Goal: Find specific page/section: Find specific page/section

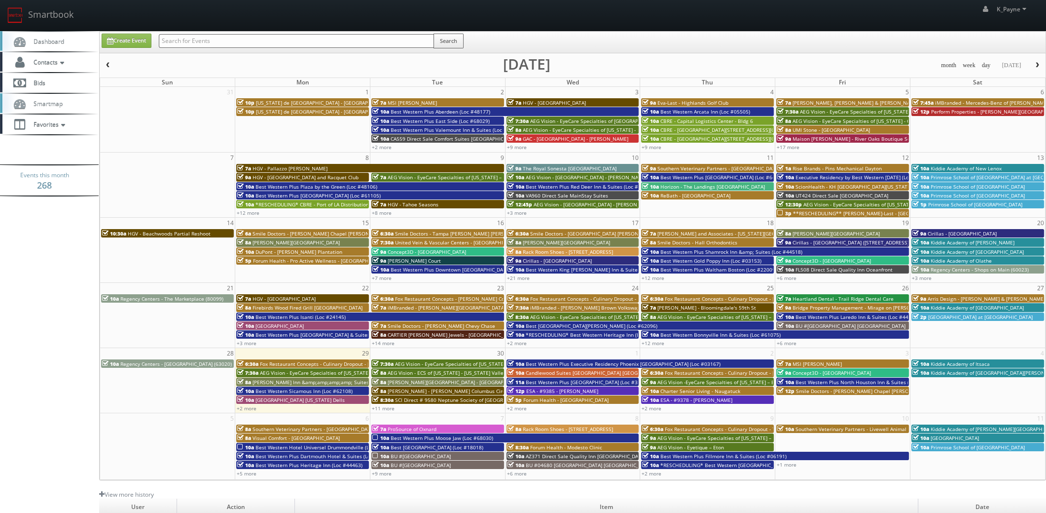
click at [198, 39] on input "text" at bounding box center [296, 41] width 275 height 14
type input "a"
type input "ga737"
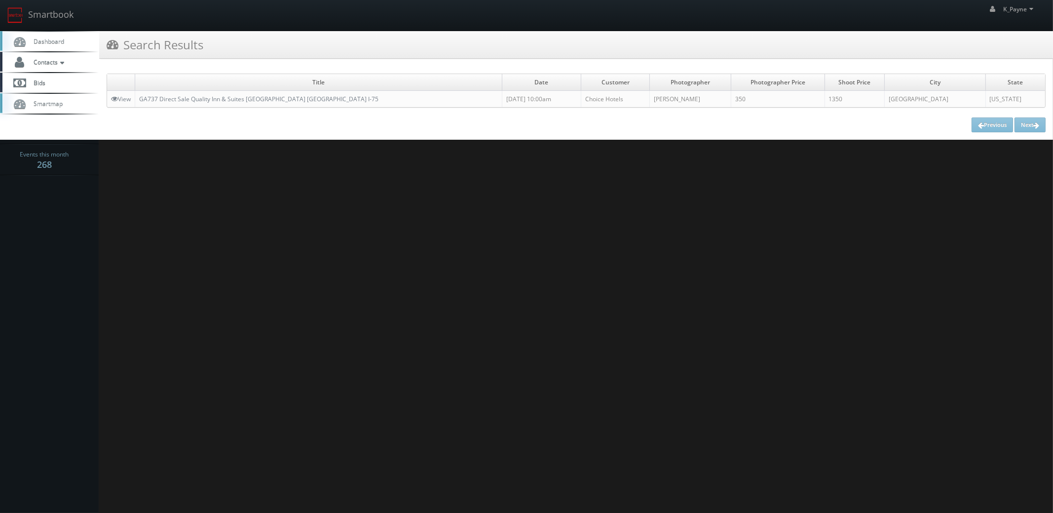
click at [209, 103] on td "GA737 Direct Sale Quality Inn & Suites [GEOGRAPHIC_DATA] [GEOGRAPHIC_DATA] I-75" at bounding box center [318, 99] width 367 height 17
click at [286, 101] on link "GA737 Direct Sale Quality Inn & Suites [GEOGRAPHIC_DATA] [GEOGRAPHIC_DATA] I-75" at bounding box center [258, 99] width 239 height 8
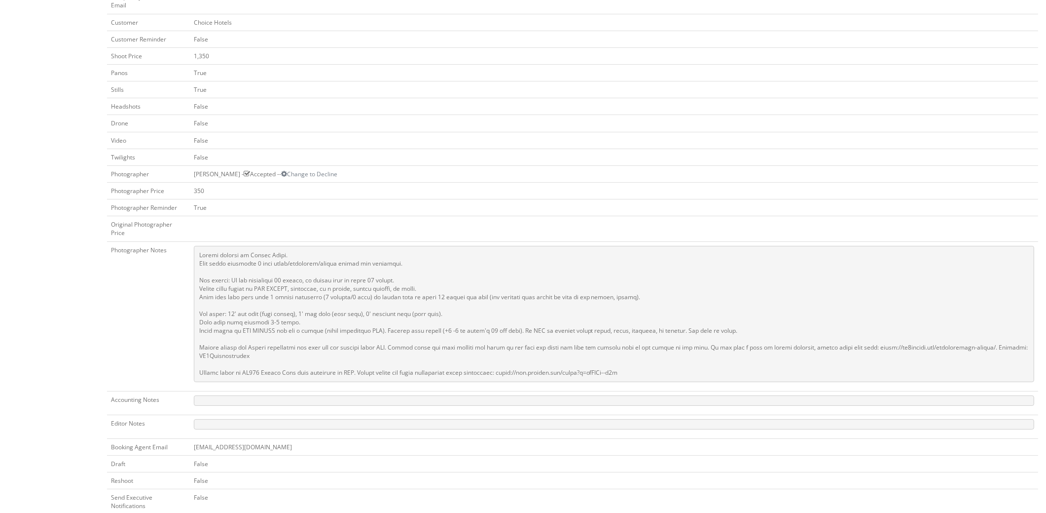
scroll to position [296, 0]
